Goal: Transaction & Acquisition: Purchase product/service

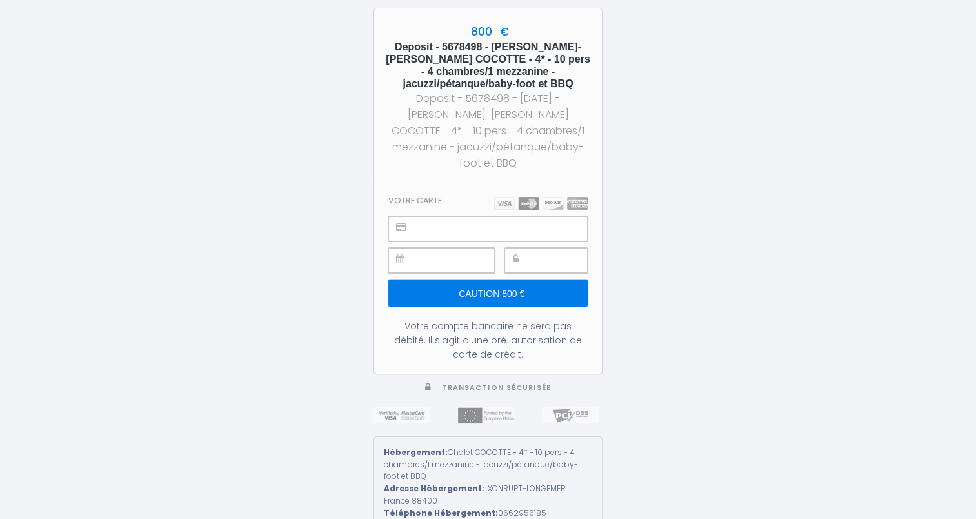
click at [527, 248] on div at bounding box center [546, 260] width 83 height 25
click at [512, 281] on input "Caution 800 €" at bounding box center [487, 292] width 199 height 27
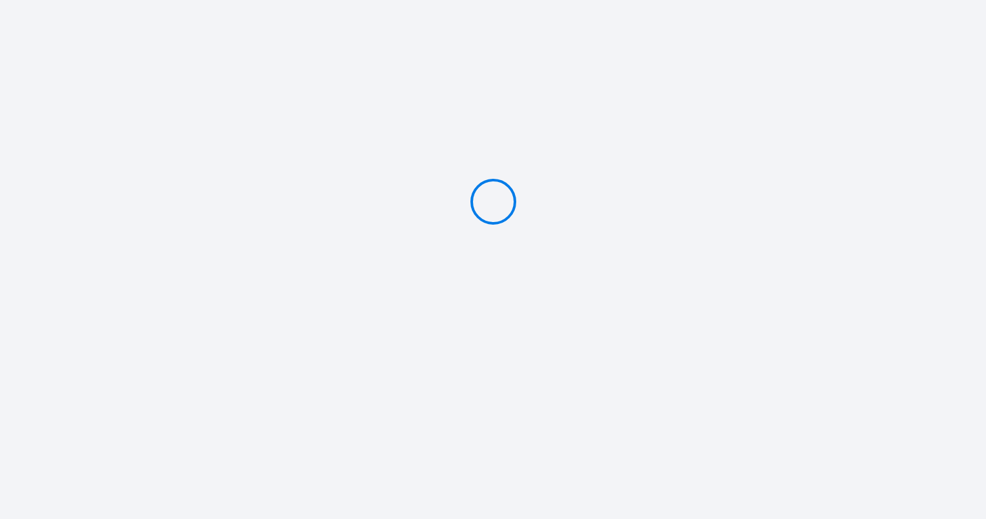
type input "Caution 800 €"
type input "PAYER 724.64 €"
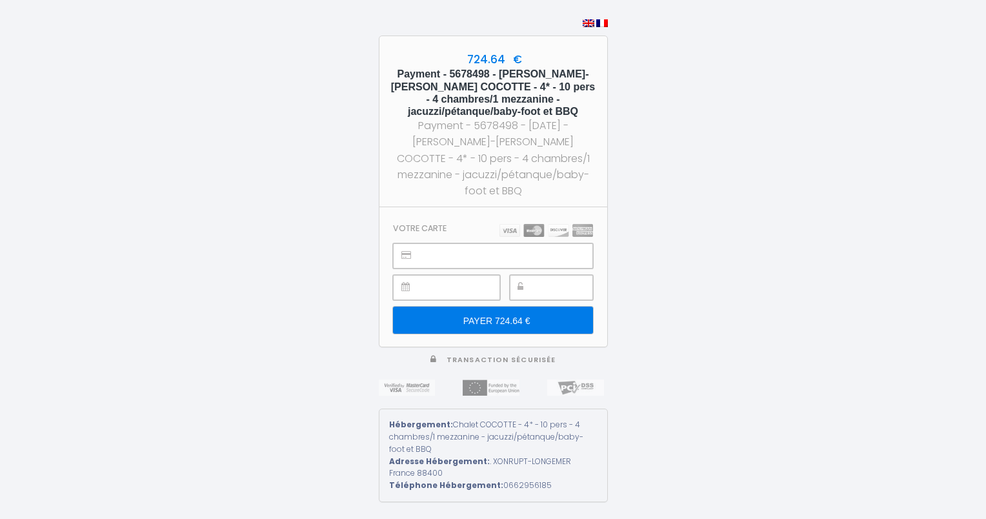
click at [534, 275] on div at bounding box center [551, 287] width 83 height 25
click at [492, 312] on input "PAYER 724.64 €" at bounding box center [492, 320] width 199 height 27
type input "PAYER 724.64 €"
